Goal: Task Accomplishment & Management: Use online tool/utility

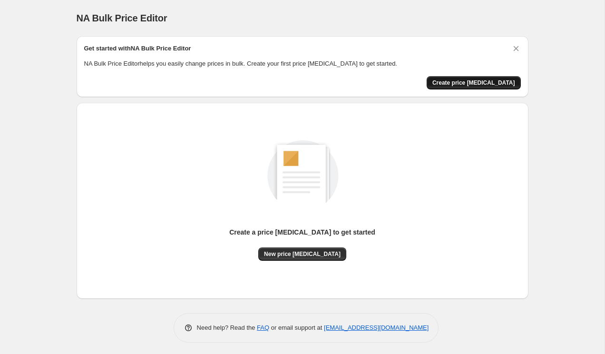
click at [450, 84] on span "Create price [MEDICAL_DATA]" at bounding box center [473, 83] width 83 height 8
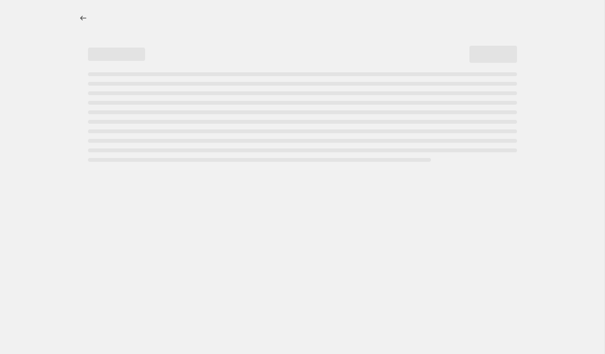
select select "percentage"
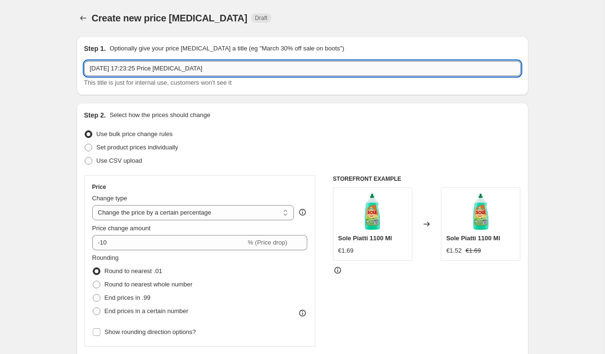
click at [332, 71] on input "[DATE] 17:23:25 Price [MEDICAL_DATA]" at bounding box center [302, 68] width 437 height 15
paste input "sconti del CZ Day (il 25 del mese)"
drag, startPoint x: 93, startPoint y: 71, endPoint x: 84, endPoint y: 71, distance: 8.6
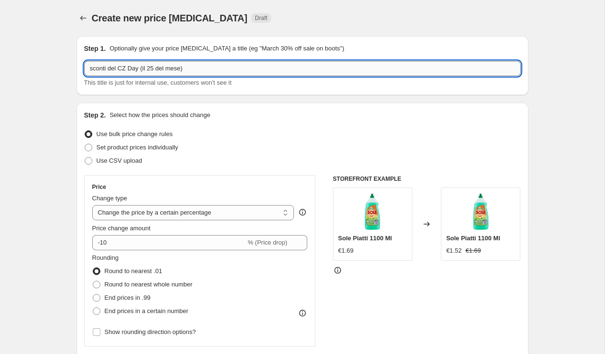
click at [84, 71] on input "sconti del CZ Day (il 25 del mese)" at bounding box center [302, 68] width 437 height 15
click at [221, 72] on input "Sconti del CZ Day (il 25 del mese)" at bounding box center [302, 68] width 437 height 15
click at [142, 71] on input "Sconti del CZ Day (il 25 del mese) Finisce a fine settembre" at bounding box center [302, 68] width 437 height 15
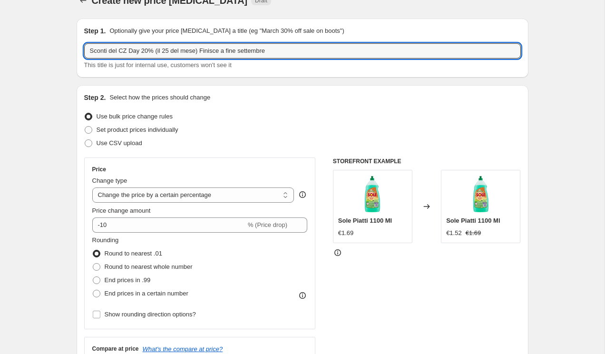
scroll to position [29, 0]
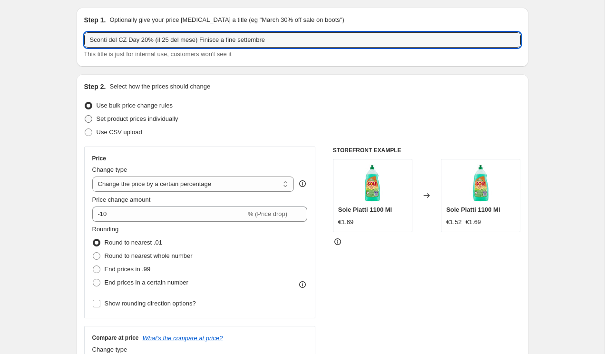
type input "Sconti del CZ Day 20% (il 25 del mese) Finisce a fine settembre"
click at [169, 121] on span "Set product prices individually" at bounding box center [138, 118] width 82 height 7
click at [85, 116] on input "Set product prices individually" at bounding box center [85, 115] width 0 height 0
radio input "true"
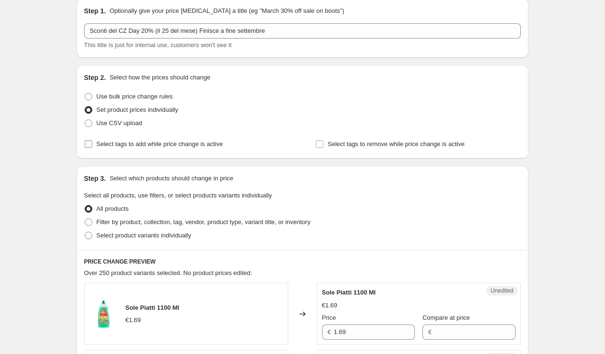
scroll to position [45, 0]
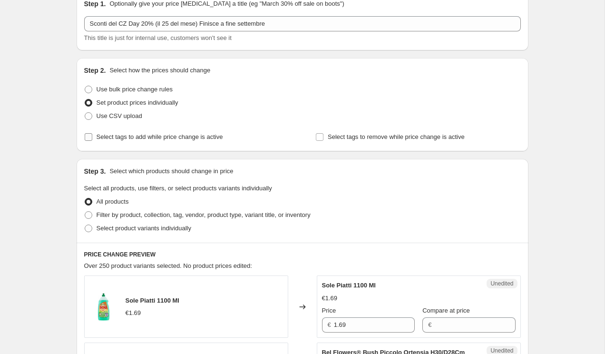
click at [193, 143] on label "Select tags to add while price change is active" at bounding box center [153, 136] width 139 height 13
click at [92, 141] on input "Select tags to add while price change is active" at bounding box center [89, 137] width 8 height 8
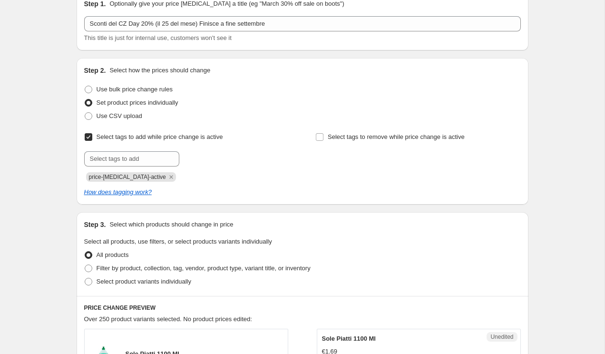
click at [193, 143] on label "Select tags to add while price change is active" at bounding box center [153, 136] width 139 height 13
click at [92, 141] on input "Select tags to add while price change is active" at bounding box center [89, 137] width 8 height 8
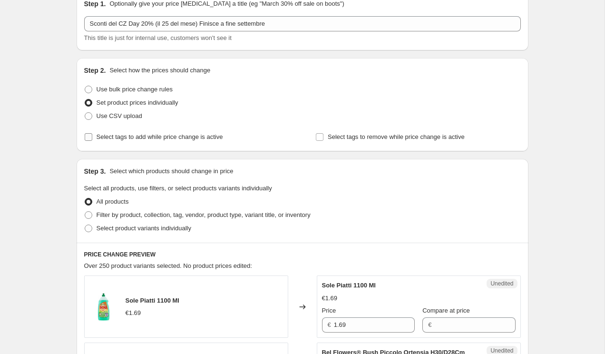
click at [168, 134] on span "Select tags to add while price change is active" at bounding box center [160, 136] width 127 height 7
click at [92, 134] on input "Select tags to add while price change is active" at bounding box center [89, 137] width 8 height 8
checkbox input "true"
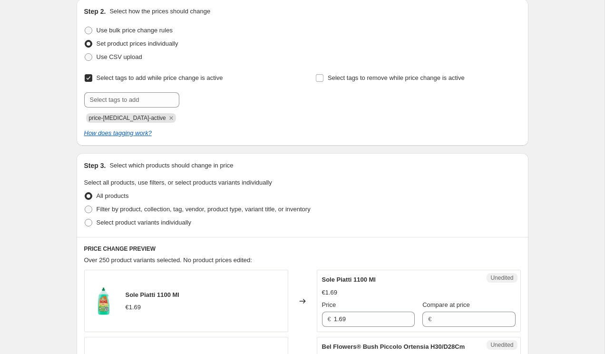
scroll to position [113, 0]
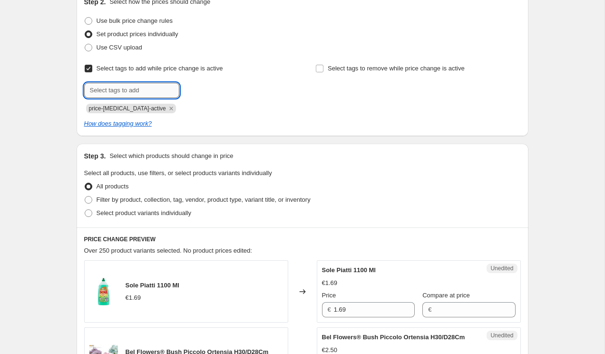
click at [149, 88] on input "text" at bounding box center [131, 90] width 95 height 15
paste input "CZ Day"
type input "CZ Day"
click at [202, 93] on span "Add CZ Day" at bounding box center [203, 90] width 32 height 8
click at [167, 107] on icon "Remove price-change-job-active" at bounding box center [171, 108] width 9 height 9
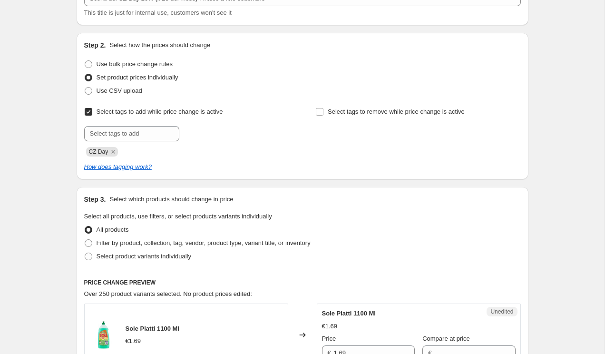
scroll to position [88, 0]
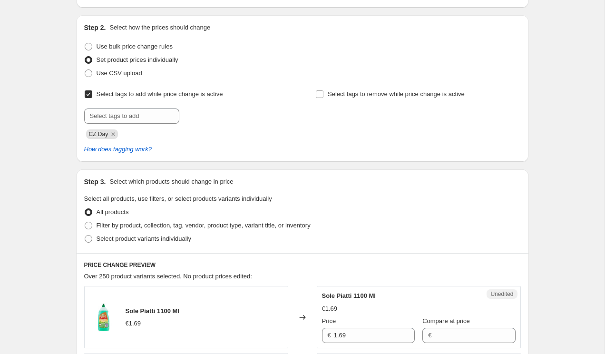
click at [89, 95] on input "Select tags to add while price change is active" at bounding box center [89, 94] width 8 height 8
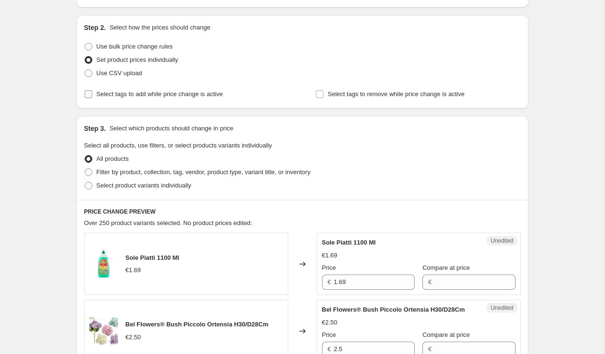
click at [89, 95] on input "Select tags to add while price change is active" at bounding box center [89, 94] width 8 height 8
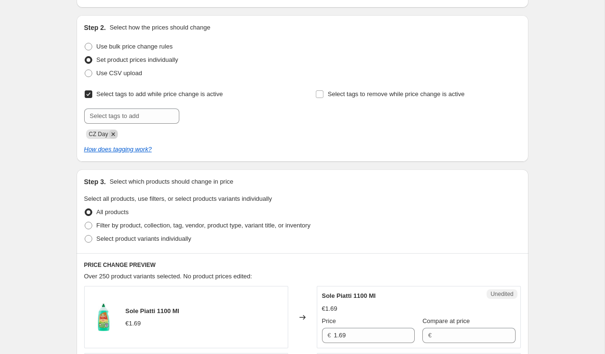
click at [115, 133] on icon "Remove CZ Day" at bounding box center [113, 134] width 9 height 9
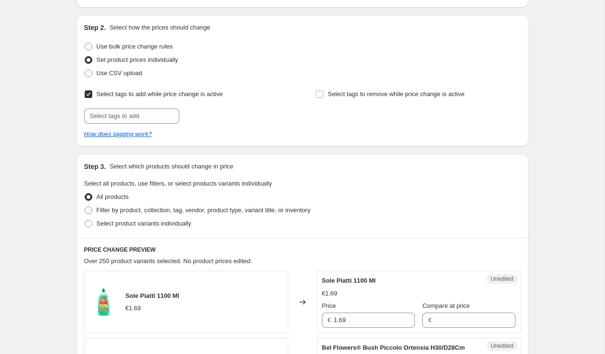
click at [89, 92] on input "Select tags to add while price change is active" at bounding box center [89, 94] width 8 height 8
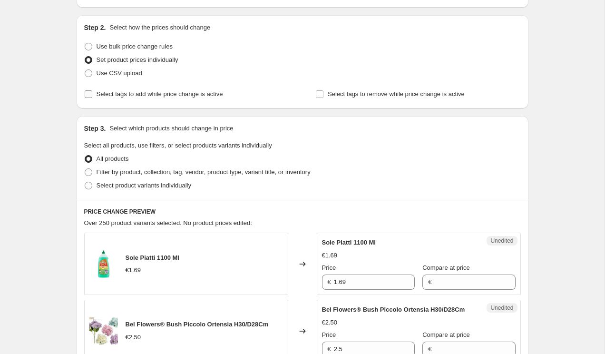
click at [89, 92] on input "Select tags to add while price change is active" at bounding box center [89, 94] width 8 height 8
checkbox input "true"
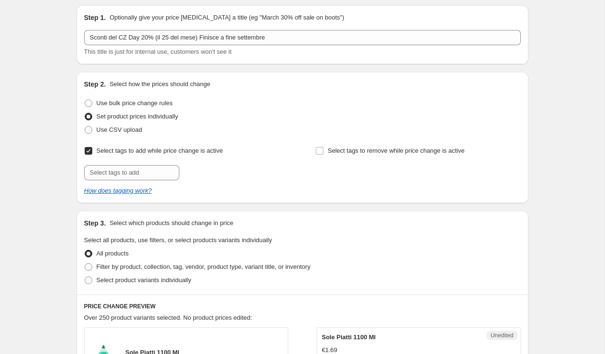
scroll to position [0, 0]
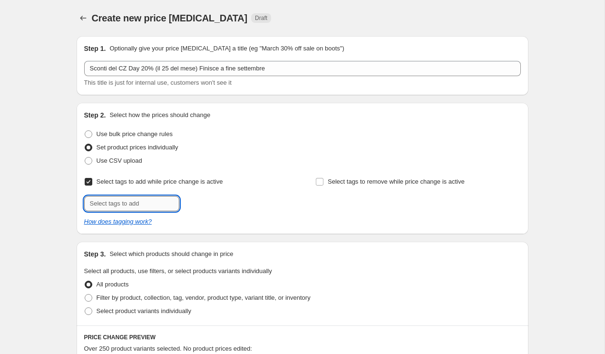
click at [114, 202] on input "text" at bounding box center [131, 203] width 95 height 15
paste input "CZ Day"
type input "CZ Day"
click at [209, 206] on button "Add CZ Day" at bounding box center [204, 202] width 44 height 13
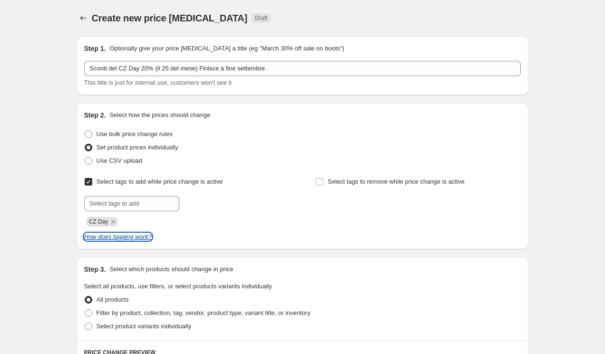
click at [137, 234] on icon "How does tagging work?" at bounding box center [118, 236] width 68 height 7
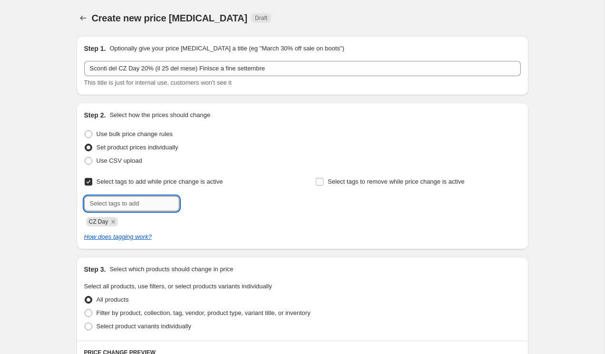
click at [154, 199] on input "text" at bounding box center [131, 203] width 95 height 15
paste input "price-[MEDICAL_DATA]-active"
type input "price-[MEDICAL_DATA]-active"
click at [201, 202] on span "price-change..." at bounding box center [220, 202] width 40 height 7
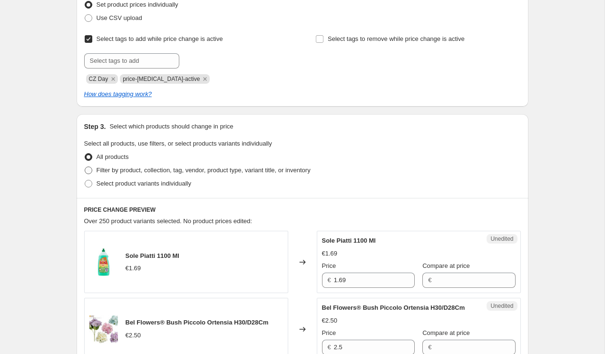
scroll to position [143, 0]
click at [132, 185] on span "Select product variants individually" at bounding box center [144, 182] width 95 height 7
click at [85, 180] on input "Select product variants individually" at bounding box center [85, 179] width 0 height 0
radio input "true"
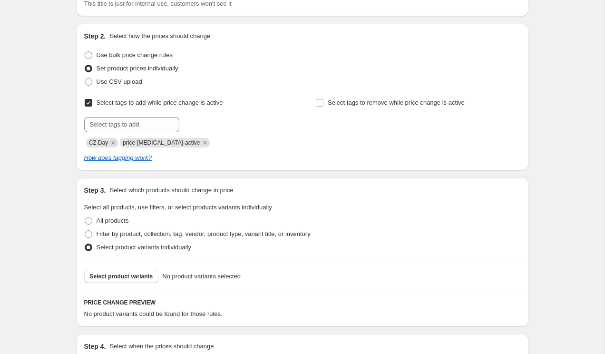
scroll to position [52, 0]
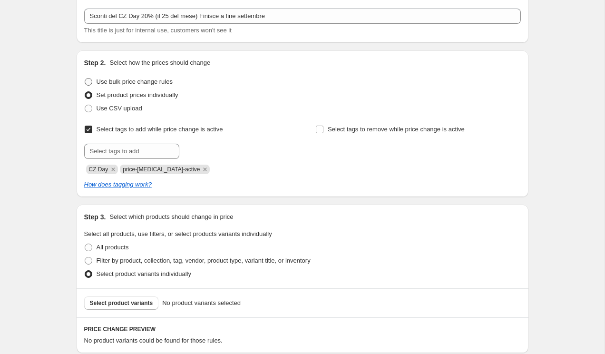
click at [125, 85] on span "Use bulk price change rules" at bounding box center [135, 82] width 76 height 10
click at [85, 78] on input "Use bulk price change rules" at bounding box center [85, 78] width 0 height 0
radio input "true"
select select "percentage"
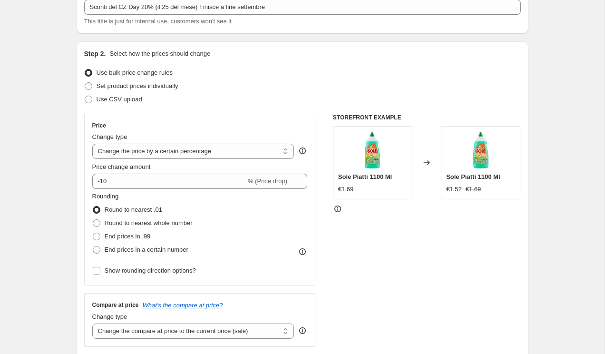
scroll to position [64, 0]
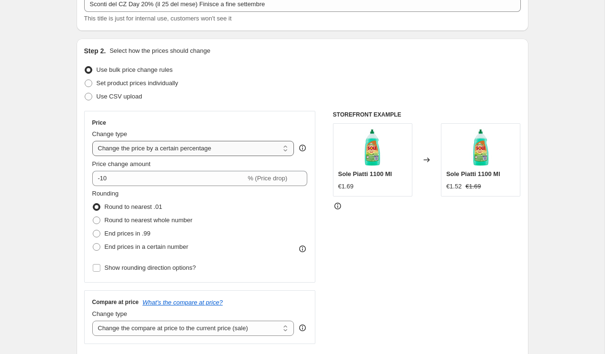
click at [155, 146] on select "Change the price to a certain amount Change the price by a certain amount Chang…" at bounding box center [193, 148] width 202 height 15
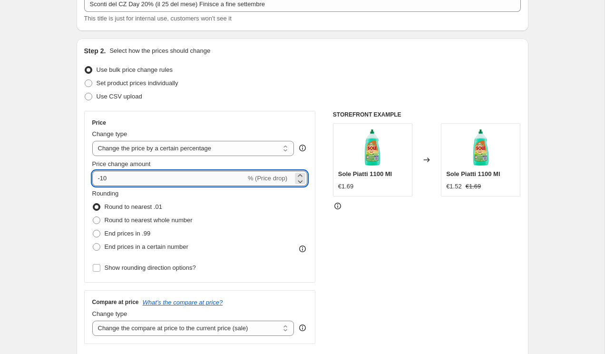
click at [103, 181] on input "-10" at bounding box center [169, 178] width 154 height 15
type input "-20"
click at [241, 153] on select "Change the price to a certain amount Change the price by a certain amount Chang…" at bounding box center [193, 148] width 202 height 15
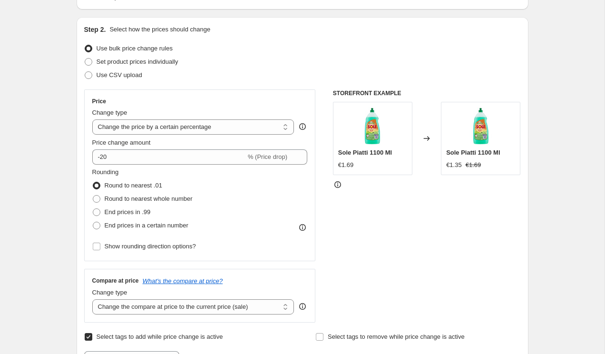
scroll to position [106, 0]
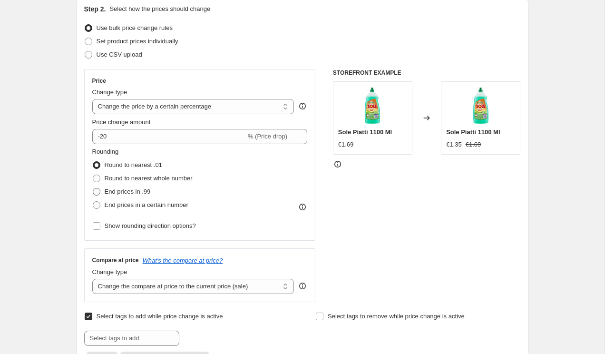
click at [148, 191] on span "End prices in .99" at bounding box center [128, 191] width 46 height 7
click at [93, 188] on input "End prices in .99" at bounding box center [93, 188] width 0 height 0
radio input "true"
click at [143, 164] on span "Round to nearest .01" at bounding box center [134, 164] width 58 height 7
click at [93, 162] on input "Round to nearest .01" at bounding box center [93, 161] width 0 height 0
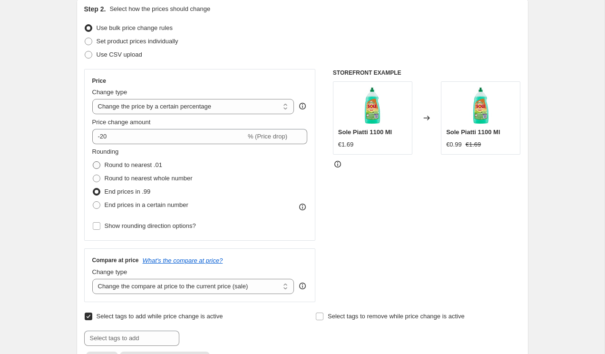
radio input "true"
click at [139, 189] on span "End prices in .99" at bounding box center [128, 191] width 46 height 7
click at [93, 188] on input "End prices in .99" at bounding box center [93, 188] width 0 height 0
radio input "true"
click at [137, 166] on span "Round to nearest .01" at bounding box center [134, 164] width 58 height 7
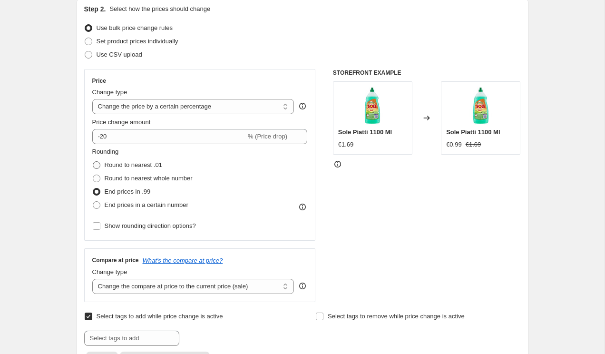
click at [93, 162] on input "Round to nearest .01" at bounding box center [93, 161] width 0 height 0
radio input "true"
click at [138, 178] on span "Round to nearest whole number" at bounding box center [149, 178] width 88 height 7
click at [93, 175] on input "Round to nearest whole number" at bounding box center [93, 175] width 0 height 0
radio input "true"
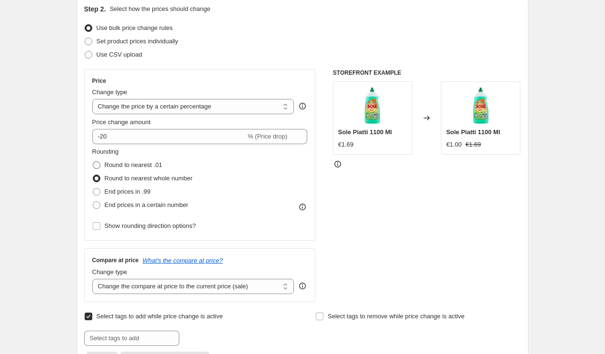
click at [145, 166] on span "Round to nearest .01" at bounding box center [134, 164] width 58 height 7
click at [93, 162] on input "Round to nearest .01" at bounding box center [93, 161] width 0 height 0
radio input "true"
click at [145, 204] on span "End prices in a certain number" at bounding box center [147, 204] width 84 height 7
click at [93, 202] on input "End prices in a certain number" at bounding box center [93, 201] width 0 height 0
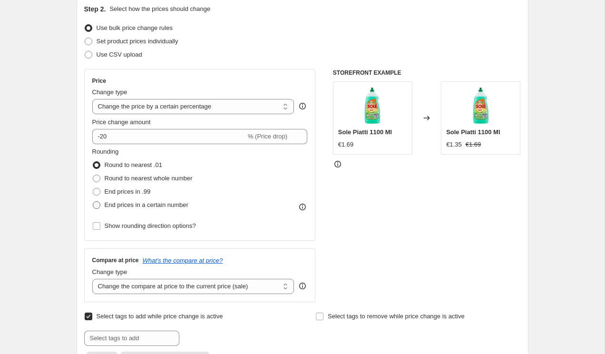
radio input "true"
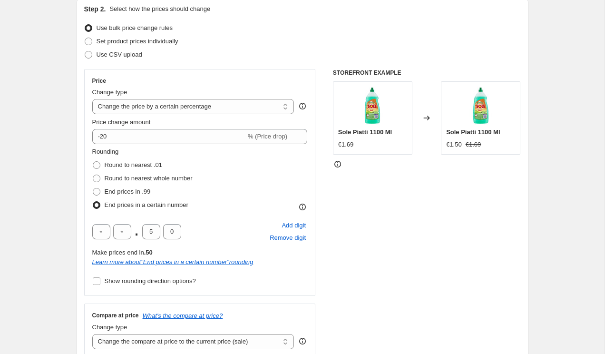
click at [145, 203] on span "End prices in a certain number" at bounding box center [147, 204] width 84 height 7
click at [93, 202] on input "End prices in a certain number" at bounding box center [93, 201] width 0 height 0
click at [134, 185] on label "End prices in .99" at bounding box center [121, 191] width 59 height 13
click at [93, 188] on input "End prices in .99" at bounding box center [93, 188] width 0 height 0
radio input "true"
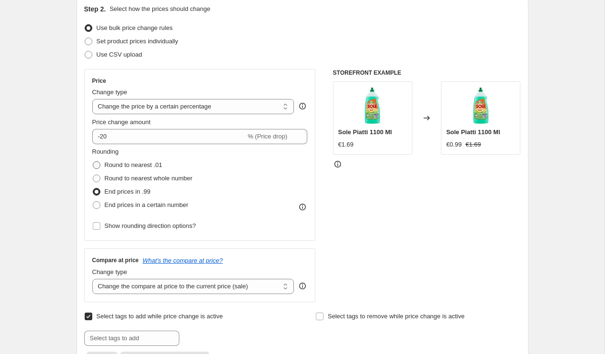
click at [134, 166] on span "Round to nearest .01" at bounding box center [134, 164] width 58 height 7
click at [93, 162] on input "Round to nearest .01" at bounding box center [93, 161] width 0 height 0
radio input "true"
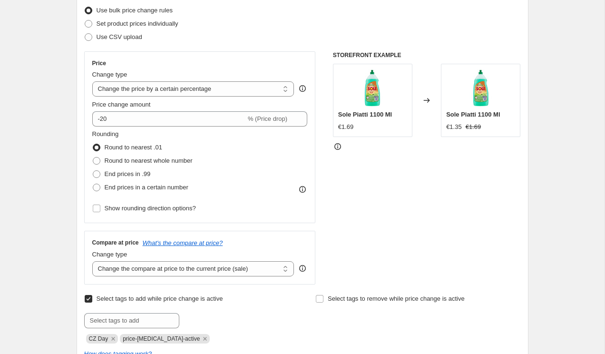
scroll to position [131, 0]
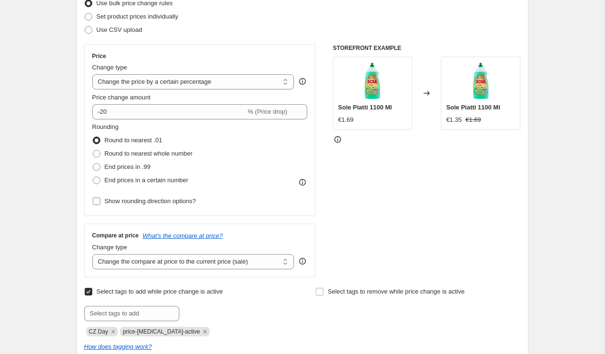
click at [180, 200] on span "Show rounding direction options?" at bounding box center [150, 200] width 91 height 7
click at [100, 200] on input "Show rounding direction options?" at bounding box center [97, 201] width 8 height 8
checkbox input "true"
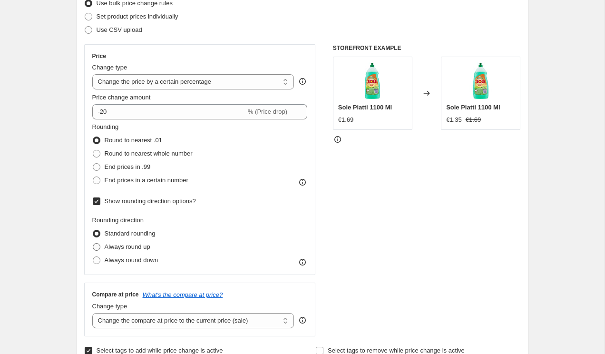
click at [136, 247] on span "Always round up" at bounding box center [128, 246] width 46 height 7
click at [93, 244] on input "Always round up" at bounding box center [93, 243] width 0 height 0
radio input "true"
click at [134, 256] on span "Always round down" at bounding box center [132, 259] width 54 height 7
click at [93, 256] on input "Always round down" at bounding box center [93, 256] width 0 height 0
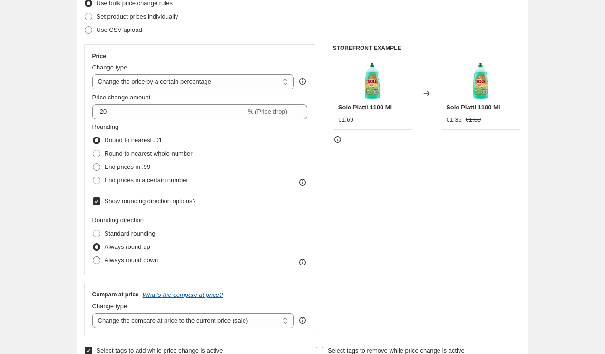
radio input "true"
click at [96, 200] on input "Show rounding direction options?" at bounding box center [97, 201] width 8 height 8
checkbox input "false"
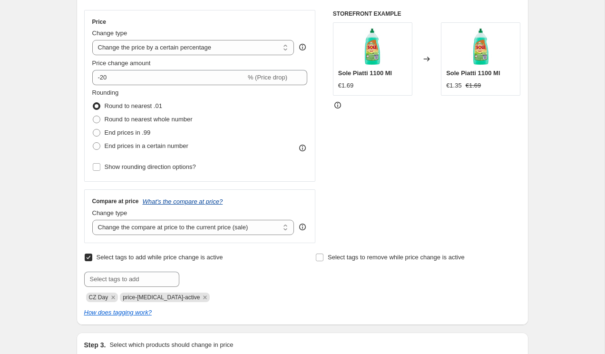
scroll to position [166, 0]
click at [156, 227] on select "Change the compare at price to the current price (sale) Change the compare at p…" at bounding box center [193, 226] width 202 height 15
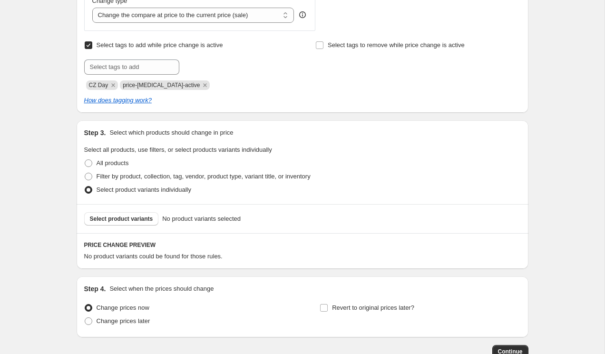
scroll to position [380, 0]
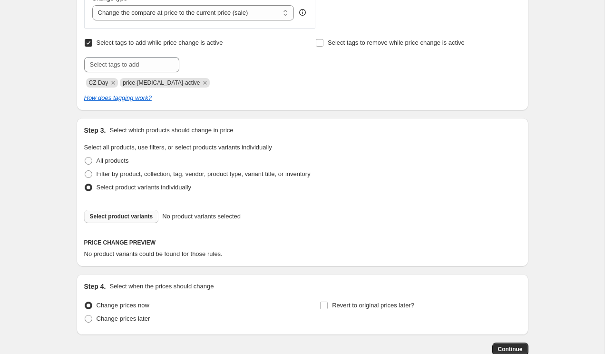
click at [148, 220] on button "Select product variants" at bounding box center [121, 216] width 75 height 13
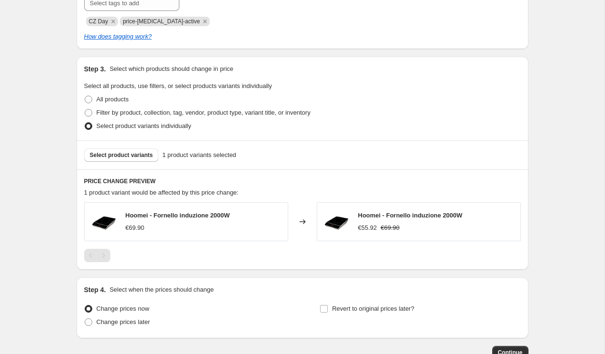
scroll to position [450, 0]
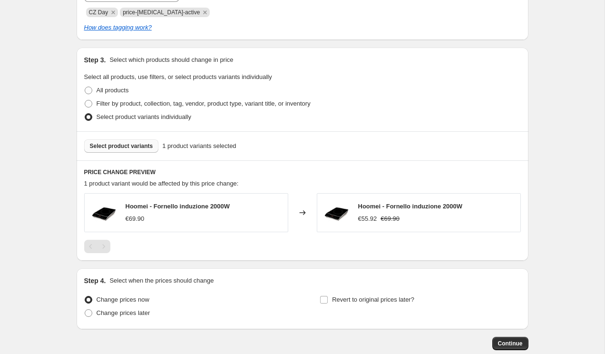
click at [146, 147] on span "Select product variants" at bounding box center [121, 146] width 63 height 8
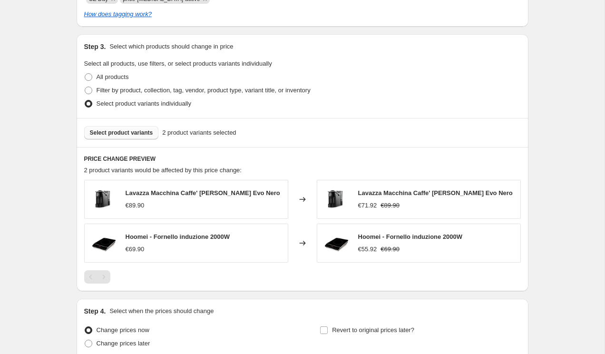
scroll to position [471, 0]
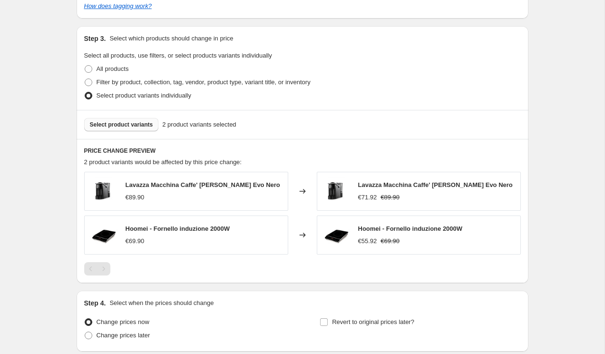
click at [131, 125] on span "Select product variants" at bounding box center [121, 125] width 63 height 8
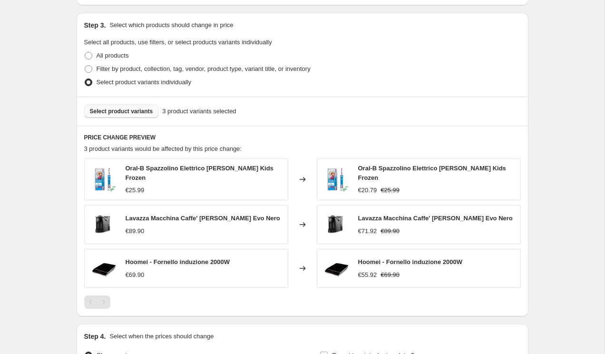
scroll to position [494, 0]
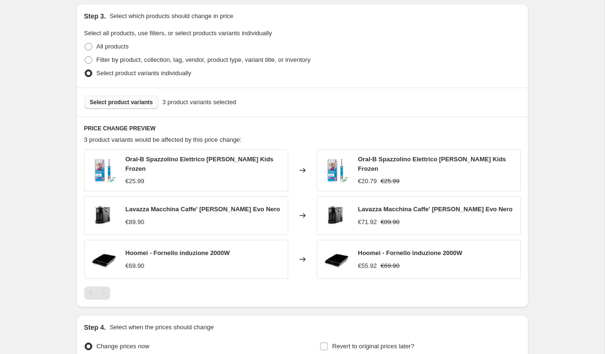
click at [139, 100] on span "Select product variants" at bounding box center [121, 102] width 63 height 8
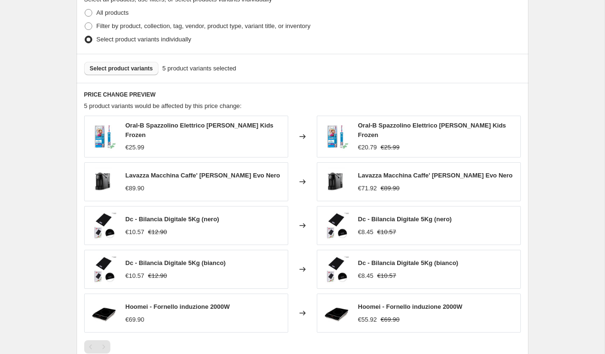
scroll to position [538, 0]
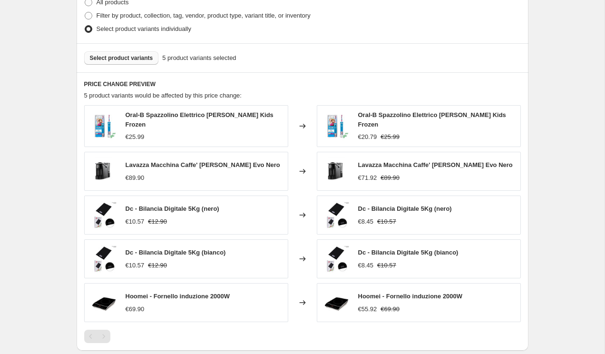
click at [128, 58] on span "Select product variants" at bounding box center [121, 58] width 63 height 8
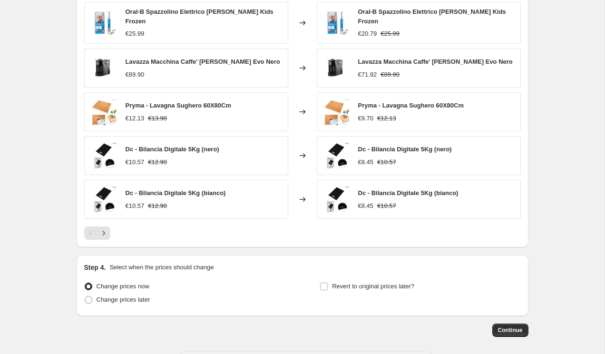
scroll to position [679, 0]
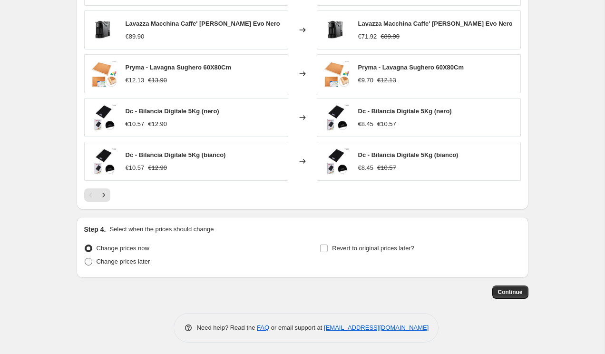
click at [101, 258] on span "Change prices later" at bounding box center [124, 261] width 54 height 7
click at [85, 258] on input "Change prices later" at bounding box center [85, 258] width 0 height 0
radio input "true"
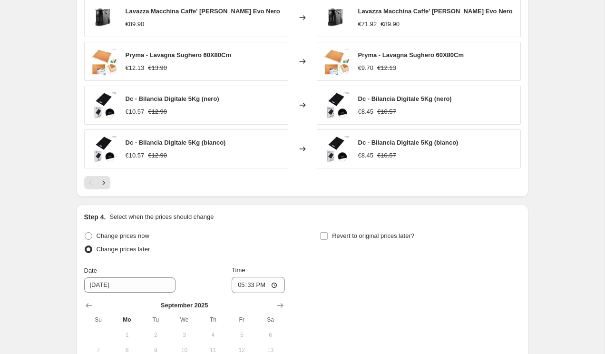
scroll to position [704, 0]
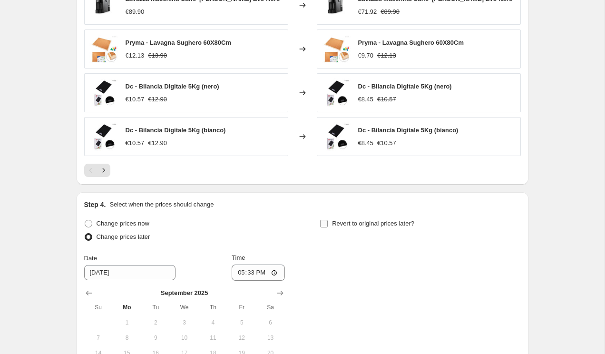
click at [323, 220] on input "Revert to original prices later?" at bounding box center [324, 224] width 8 height 8
checkbox input "true"
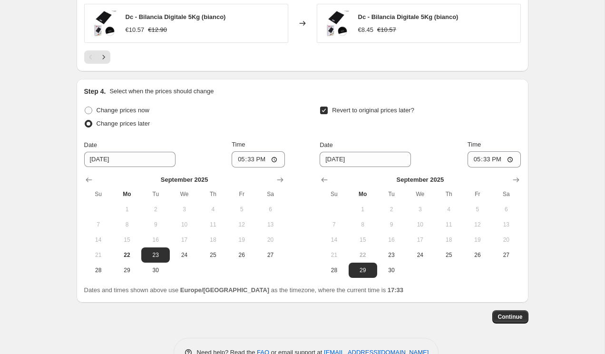
scroll to position [819, 0]
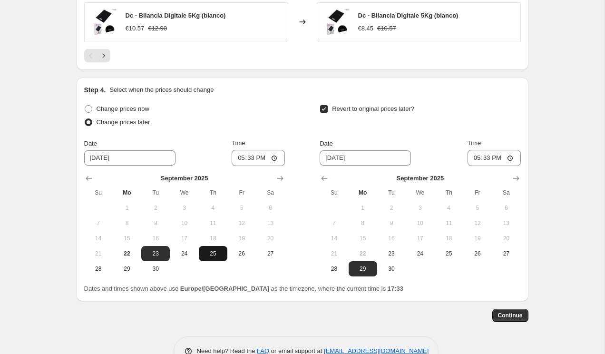
click at [213, 250] on span "25" at bounding box center [213, 254] width 21 height 8
type input "[DATE]"
click at [390, 265] on span "30" at bounding box center [391, 269] width 21 height 8
type input "[DATE]"
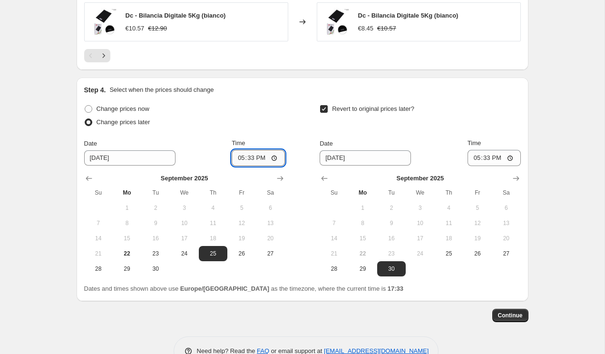
click at [254, 152] on input "17:33" at bounding box center [258, 158] width 53 height 16
click at [252, 153] on input "17:33" at bounding box center [258, 158] width 53 height 16
click at [252, 156] on input "17:33" at bounding box center [258, 158] width 53 height 16
click at [249, 155] on input "09:00" at bounding box center [258, 158] width 53 height 16
type input "00:00"
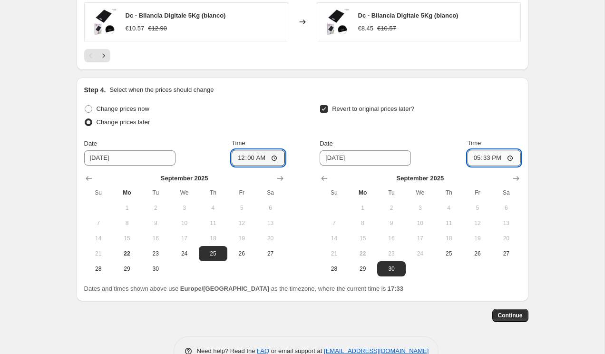
click at [491, 158] on input "17:33" at bounding box center [494, 158] width 53 height 16
type input "23:59"
click at [507, 312] on span "Continue" at bounding box center [510, 316] width 25 height 8
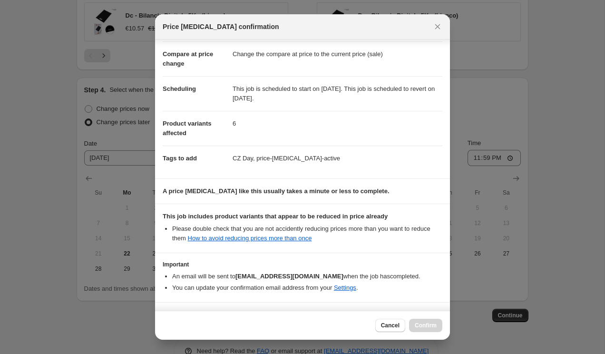
scroll to position [70, 0]
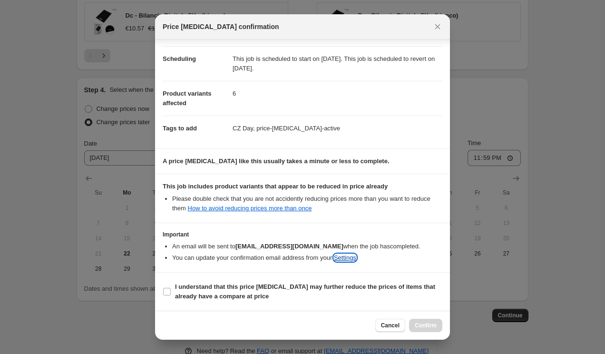
click at [356, 258] on link "Settings" at bounding box center [345, 257] width 22 height 7
click at [212, 288] on b "I understand that this price [MEDICAL_DATA] may further reduce the prices of it…" at bounding box center [305, 291] width 260 height 17
click at [171, 288] on input "I understand that this price [MEDICAL_DATA] may further reduce the prices of it…" at bounding box center [167, 292] width 8 height 8
checkbox input "true"
click at [433, 323] on span "Confirm" at bounding box center [426, 326] width 22 height 8
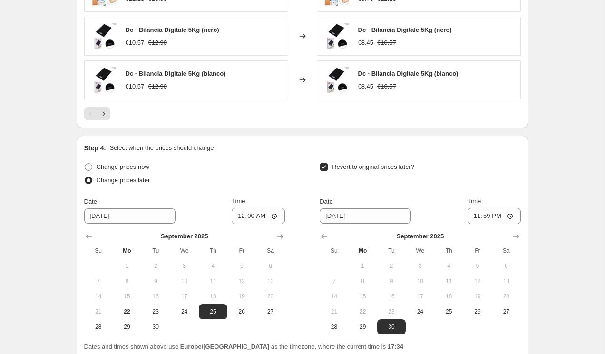
scroll to position [900, 0]
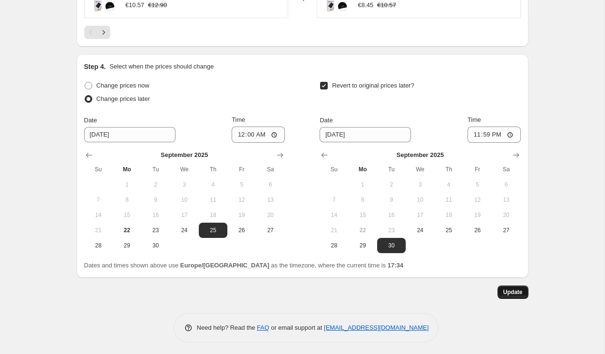
click at [510, 289] on span "Update" at bounding box center [513, 292] width 20 height 8
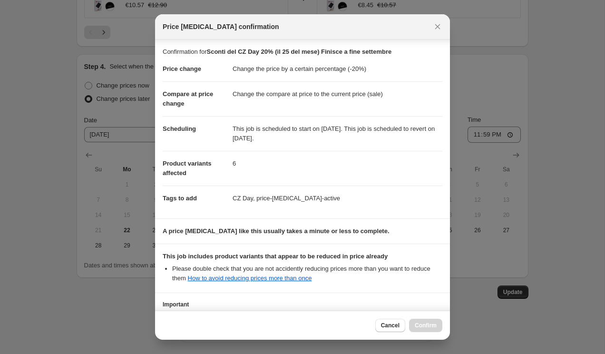
scroll to position [70, 0]
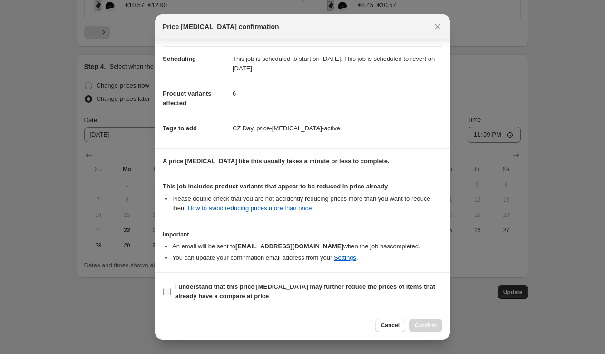
click at [216, 290] on b "I understand that this price [MEDICAL_DATA] may further reduce the prices of it…" at bounding box center [305, 291] width 260 height 17
click at [171, 290] on input "I understand that this price [MEDICAL_DATA] may further reduce the prices of it…" at bounding box center [167, 292] width 8 height 8
checkbox input "true"
click at [428, 319] on button "Confirm" at bounding box center [425, 325] width 33 height 13
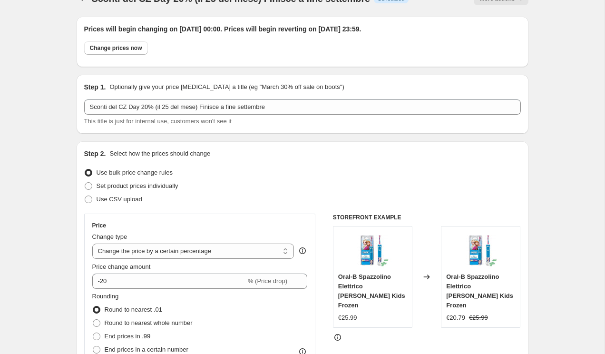
scroll to position [0, 0]
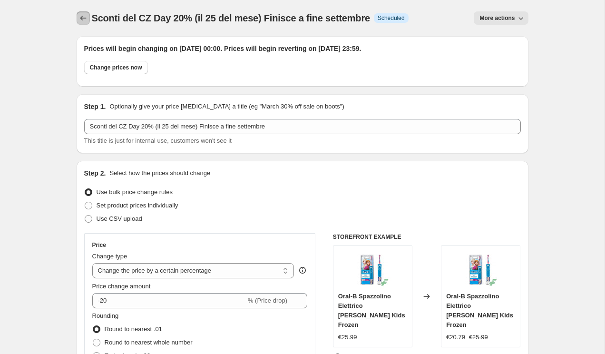
click at [80, 18] on icon "Price change jobs" at bounding box center [83, 18] width 6 height 5
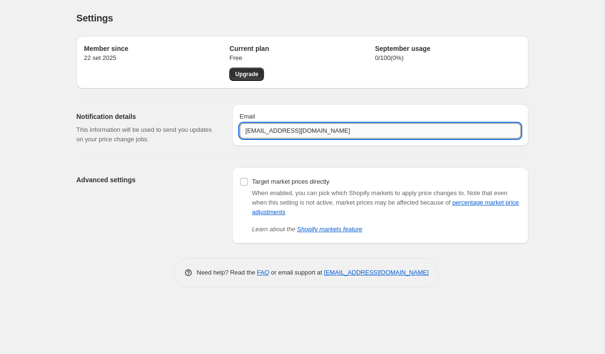
click at [253, 132] on input "[EMAIL_ADDRESS][DOMAIN_NAME]" at bounding box center [380, 130] width 281 height 15
type input "it@levthn.com"
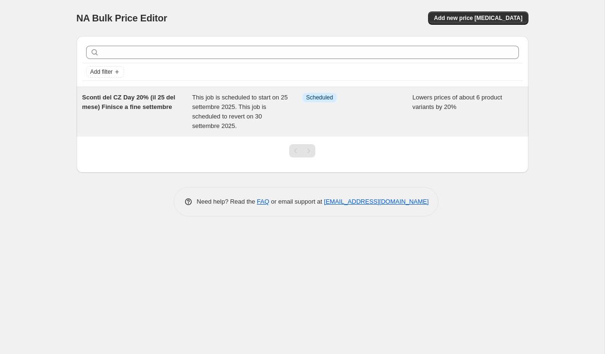
click at [156, 96] on span "Sconti del CZ Day 20% (il 25 del mese) Finisce a fine settembre" at bounding box center [128, 102] width 93 height 17
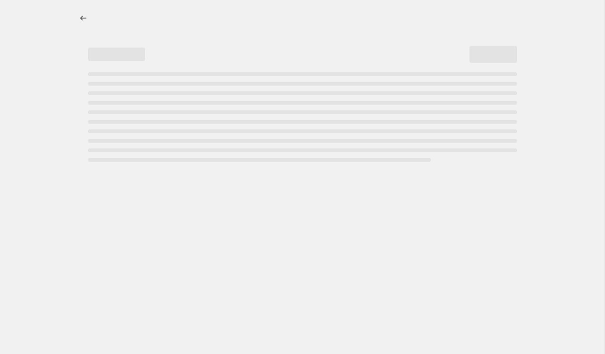
select select "percentage"
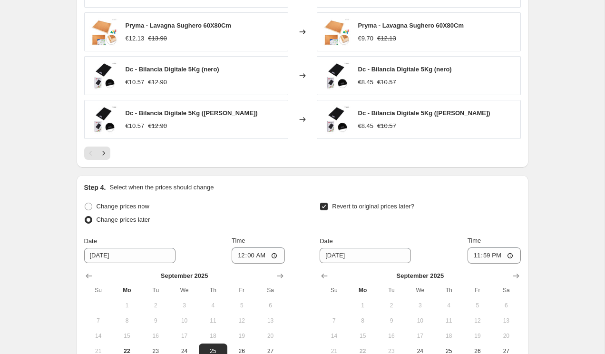
scroll to position [900, 0]
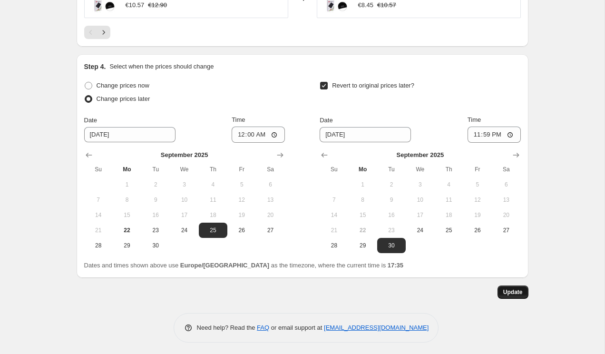
click at [502, 293] on button "Update" at bounding box center [512, 291] width 31 height 13
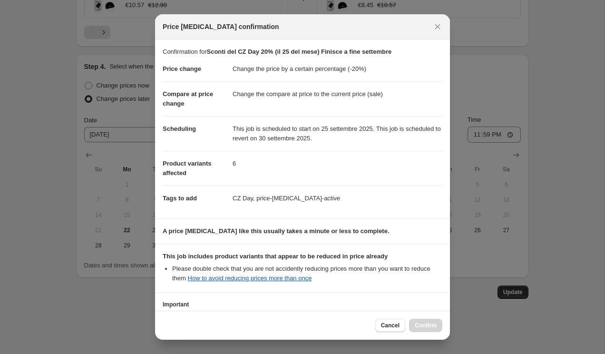
scroll to position [70, 0]
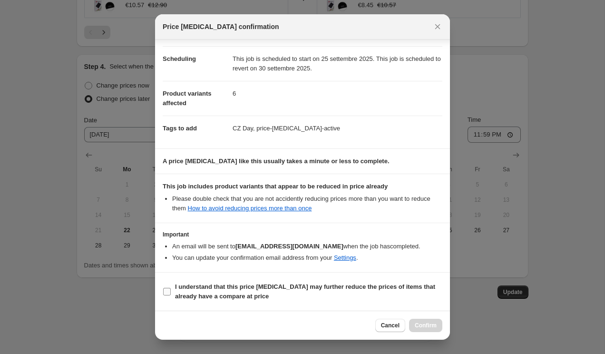
click at [174, 286] on label "I understand that this price [MEDICAL_DATA] may further reduce the prices of it…" at bounding box center [303, 291] width 280 height 23
click at [171, 288] on input "I understand that this price [MEDICAL_DATA] may further reduce the prices of it…" at bounding box center [167, 292] width 8 height 8
checkbox input "true"
click at [417, 320] on button "Confirm" at bounding box center [425, 325] width 33 height 13
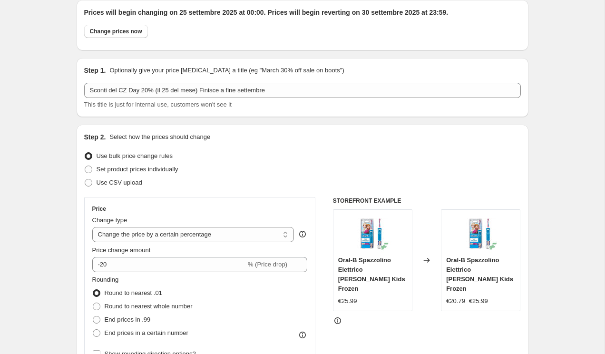
scroll to position [0, 0]
